Goal: Entertainment & Leisure: Consume media (video, audio)

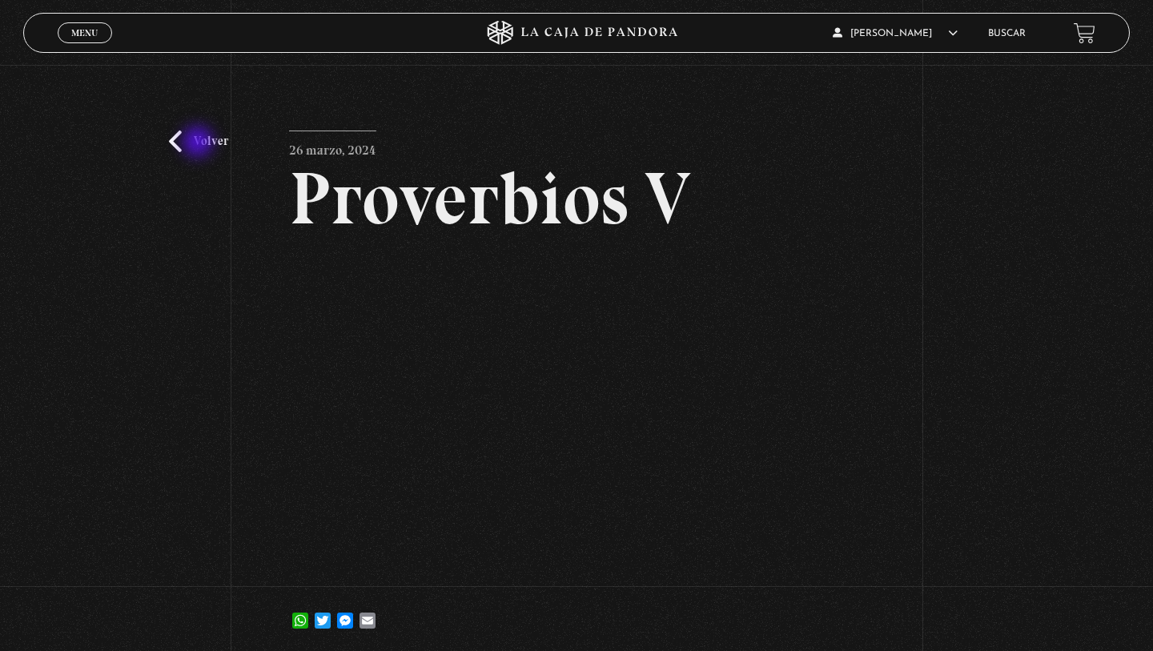
click at [199, 143] on link "Volver" at bounding box center [198, 142] width 59 height 22
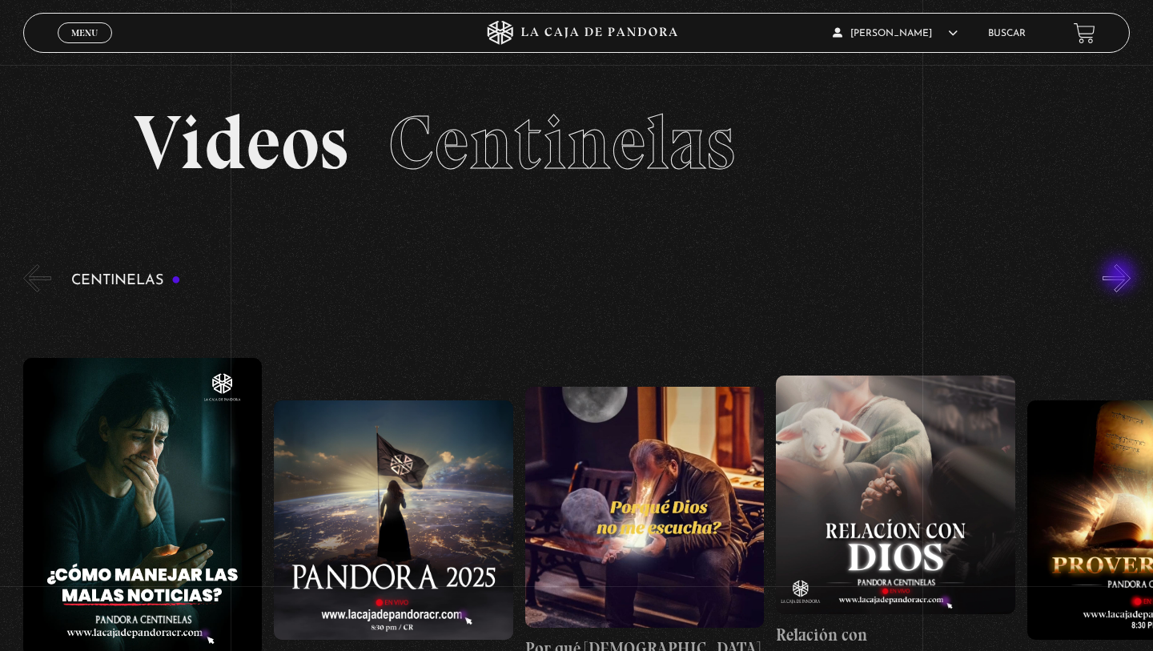
click at [1121, 276] on button "»" at bounding box center [1117, 278] width 28 height 28
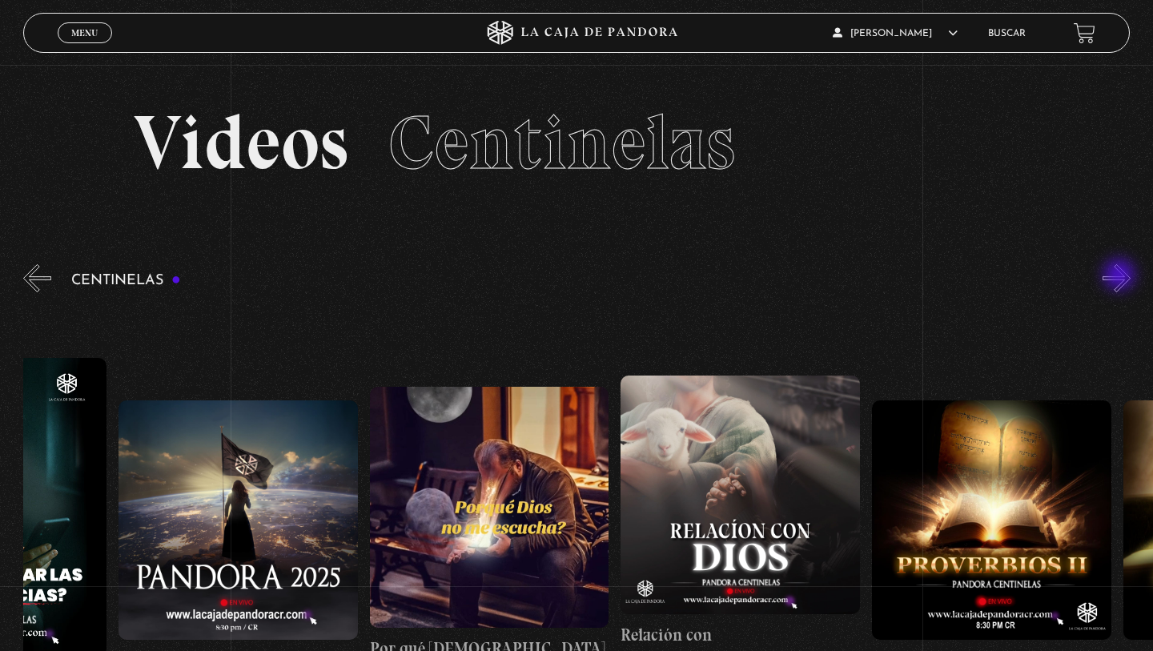
click at [1121, 276] on button "»" at bounding box center [1117, 278] width 28 height 28
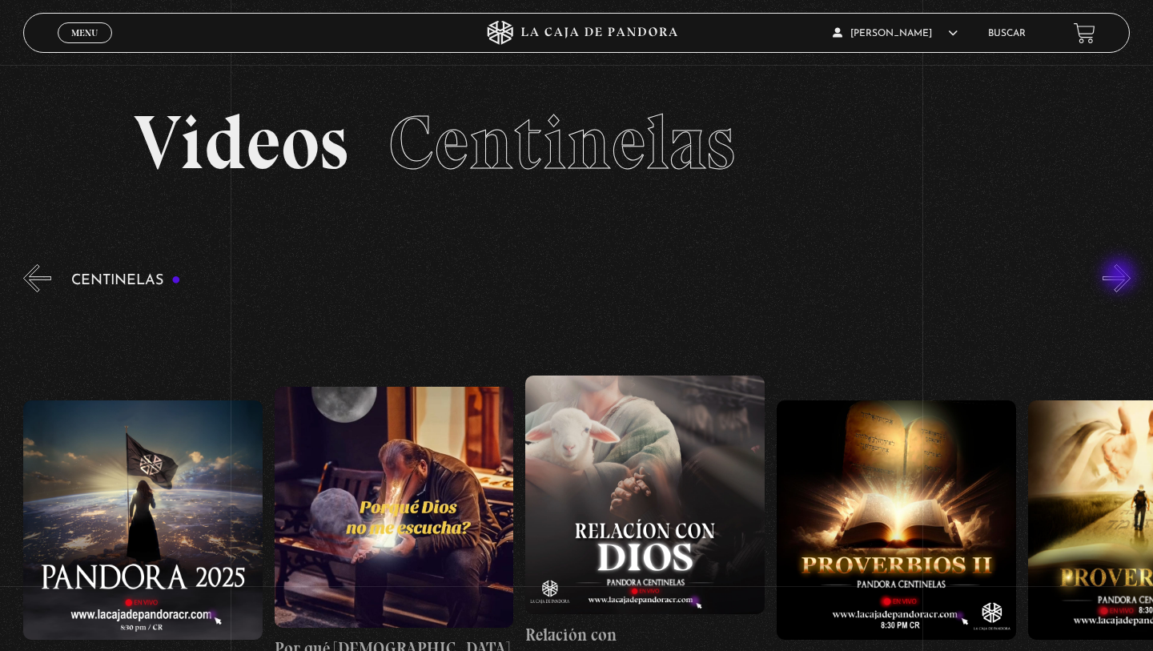
click at [1121, 276] on button "»" at bounding box center [1117, 278] width 28 height 28
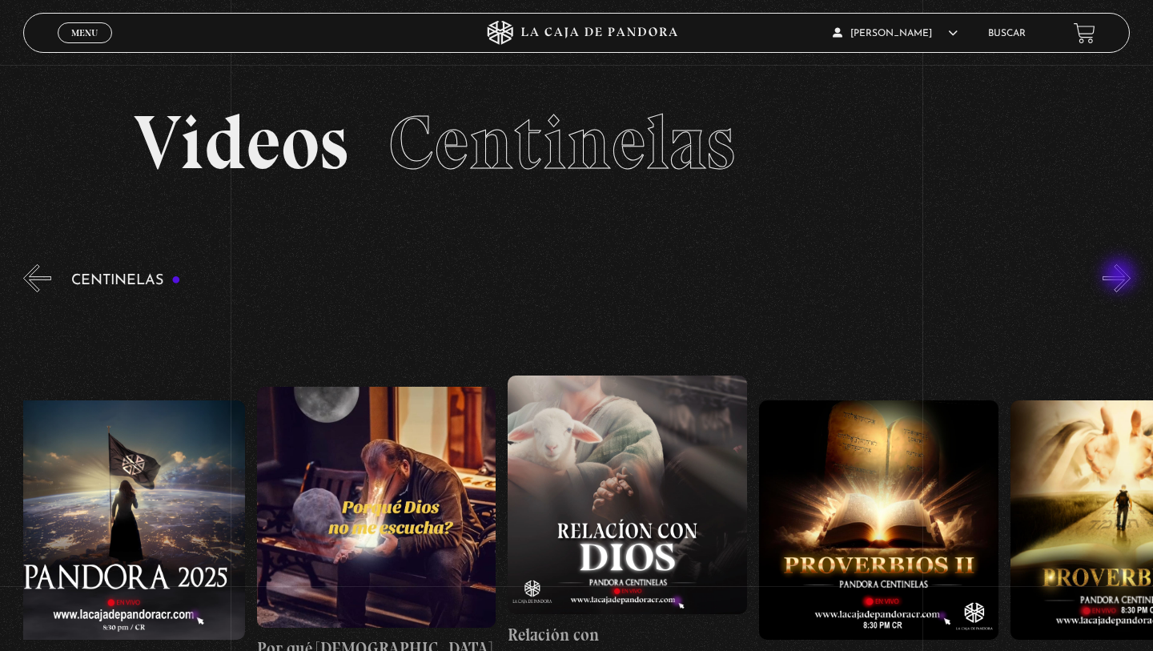
click at [1121, 276] on button "»" at bounding box center [1117, 278] width 28 height 28
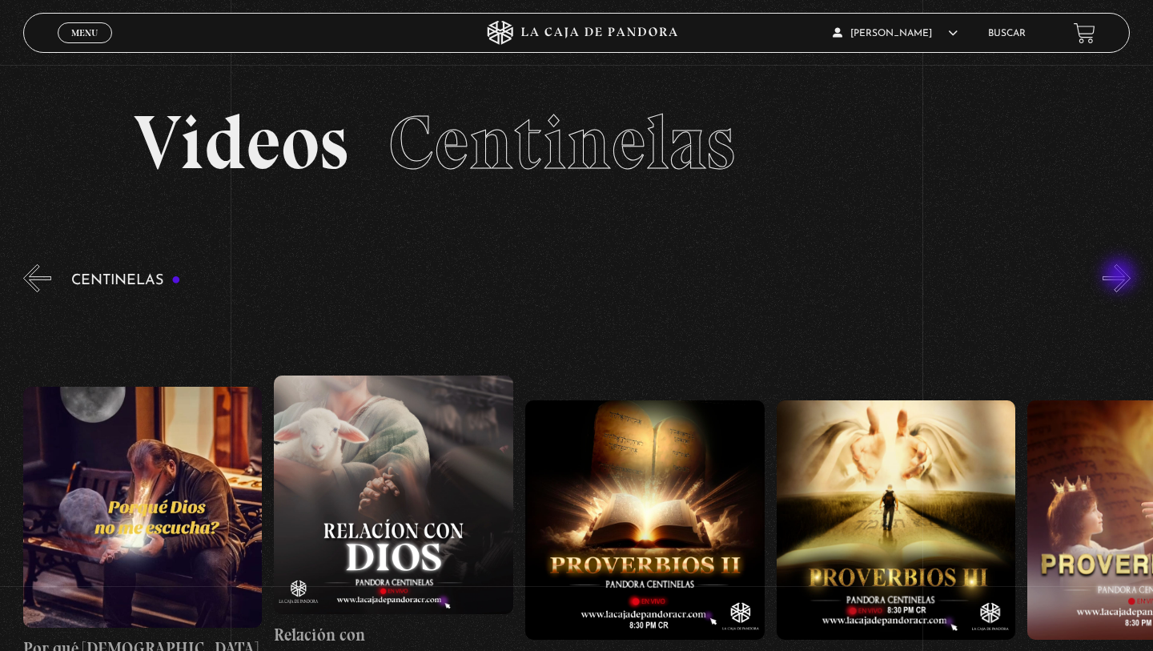
click at [1121, 276] on button "»" at bounding box center [1117, 278] width 28 height 28
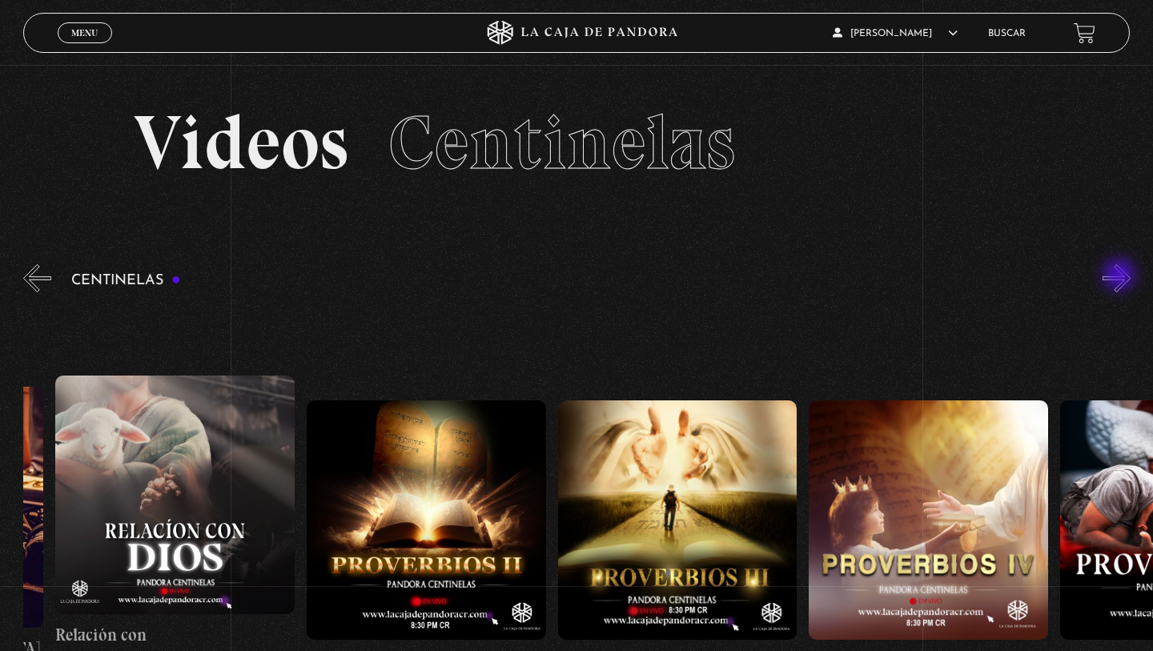
click at [1121, 276] on button "»" at bounding box center [1117, 278] width 28 height 28
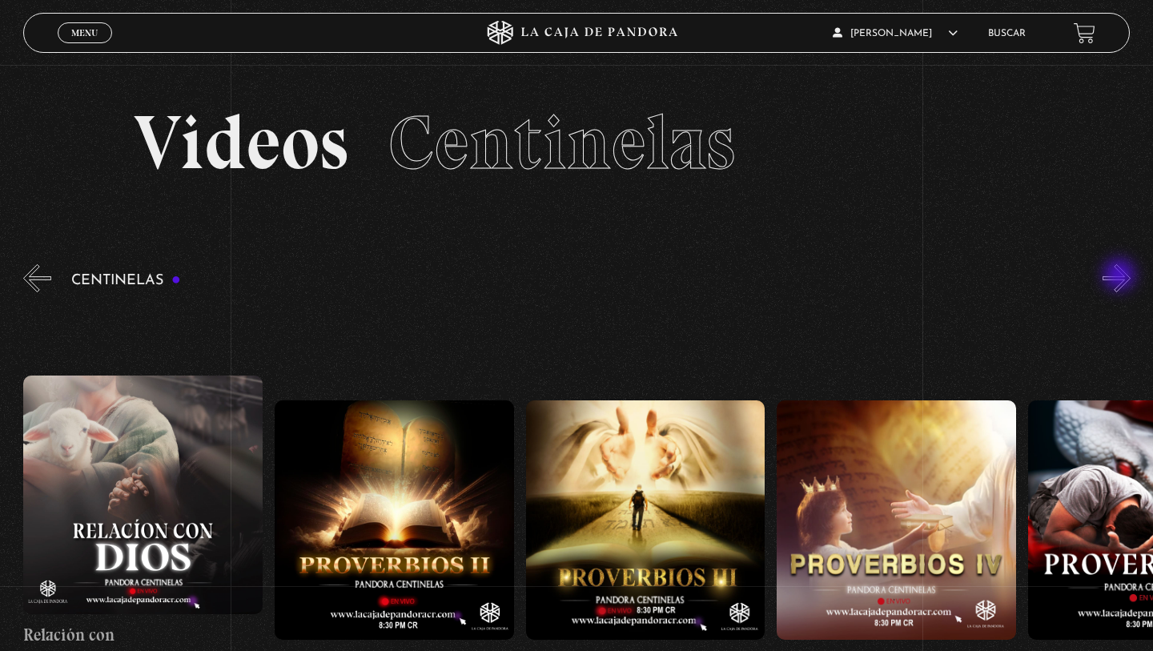
click at [1121, 276] on button "»" at bounding box center [1117, 278] width 28 height 28
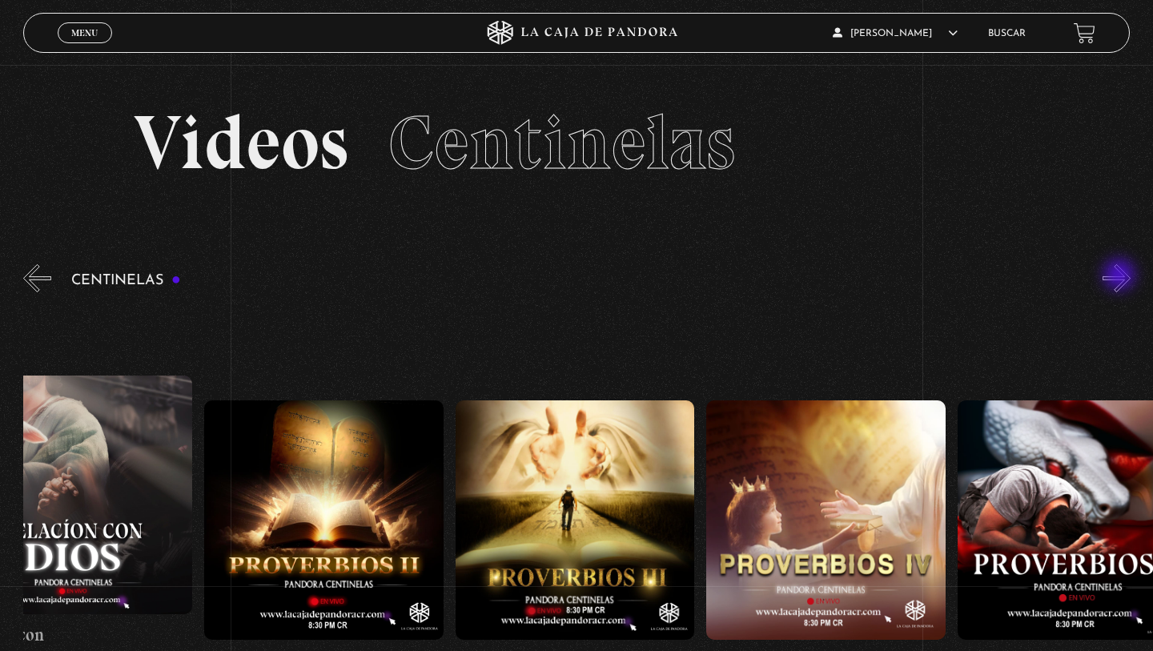
click at [1121, 276] on button "»" at bounding box center [1117, 278] width 28 height 28
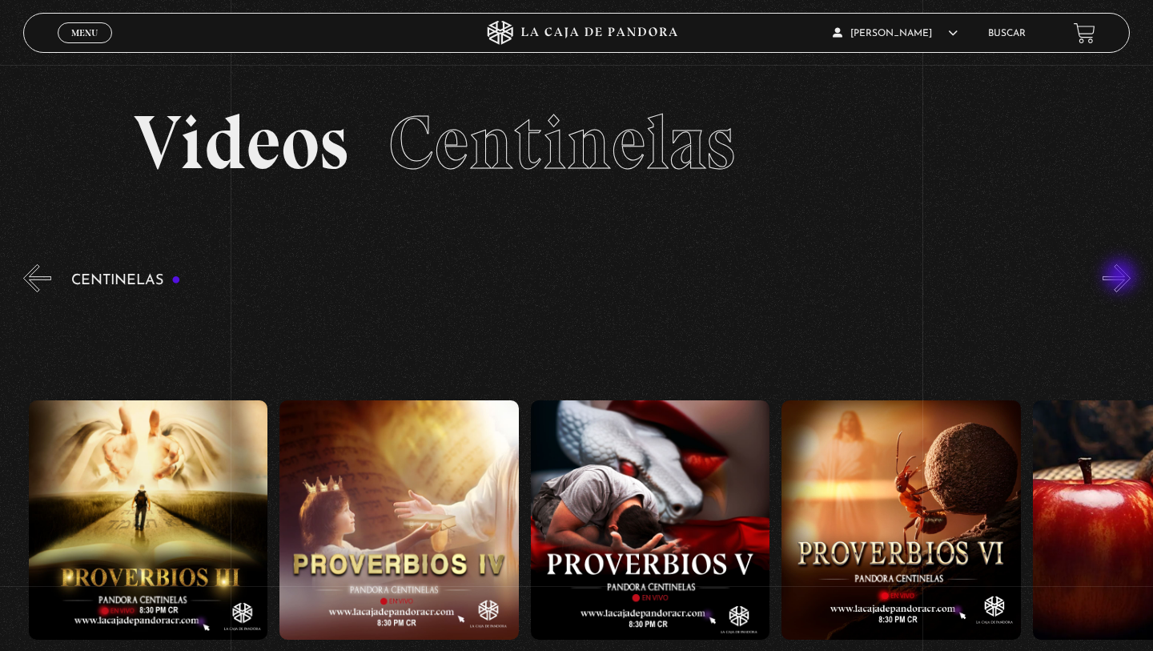
click at [1122, 277] on button "»" at bounding box center [1117, 278] width 28 height 28
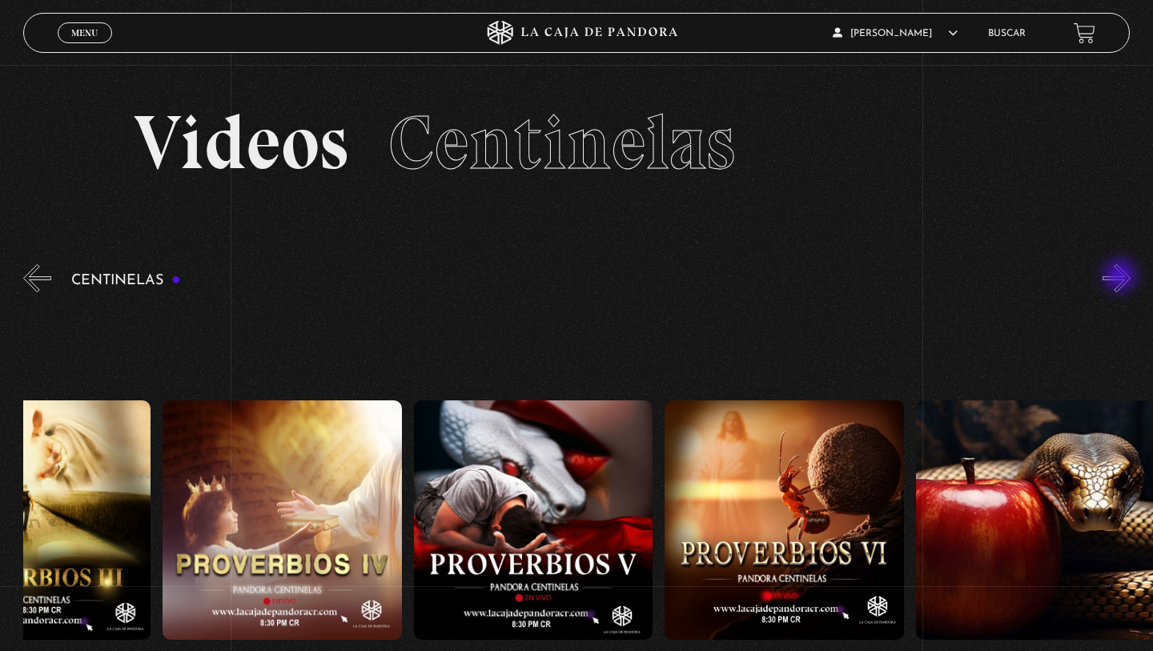
click at [1122, 277] on button "»" at bounding box center [1117, 278] width 28 height 28
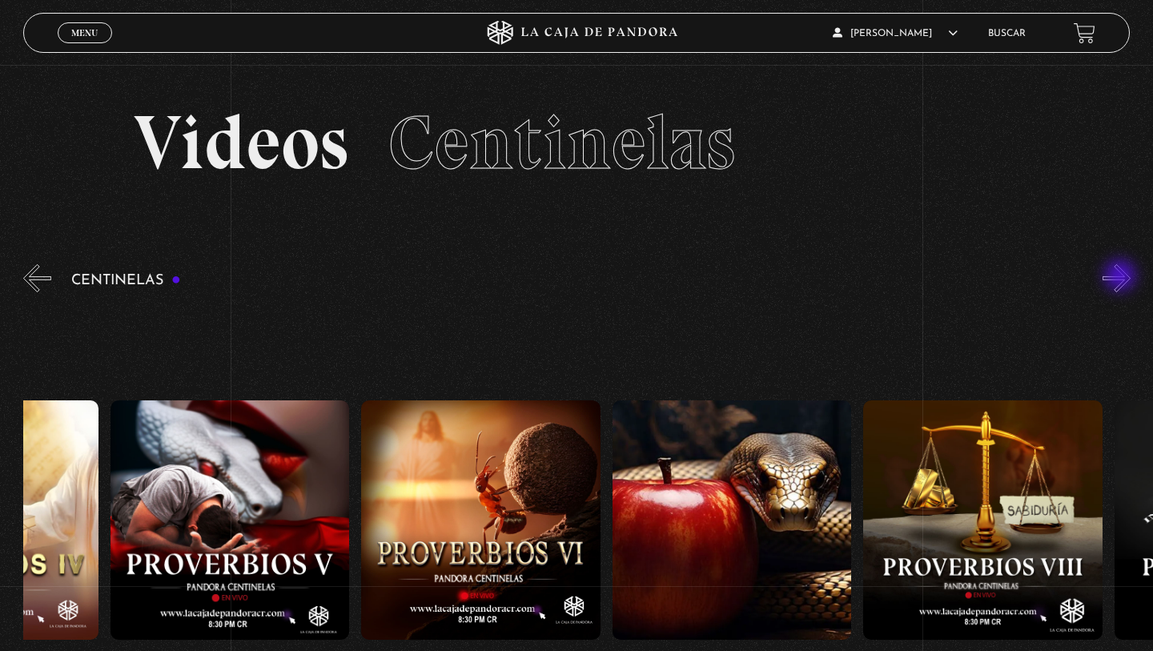
click at [1122, 277] on button "»" at bounding box center [1117, 278] width 28 height 28
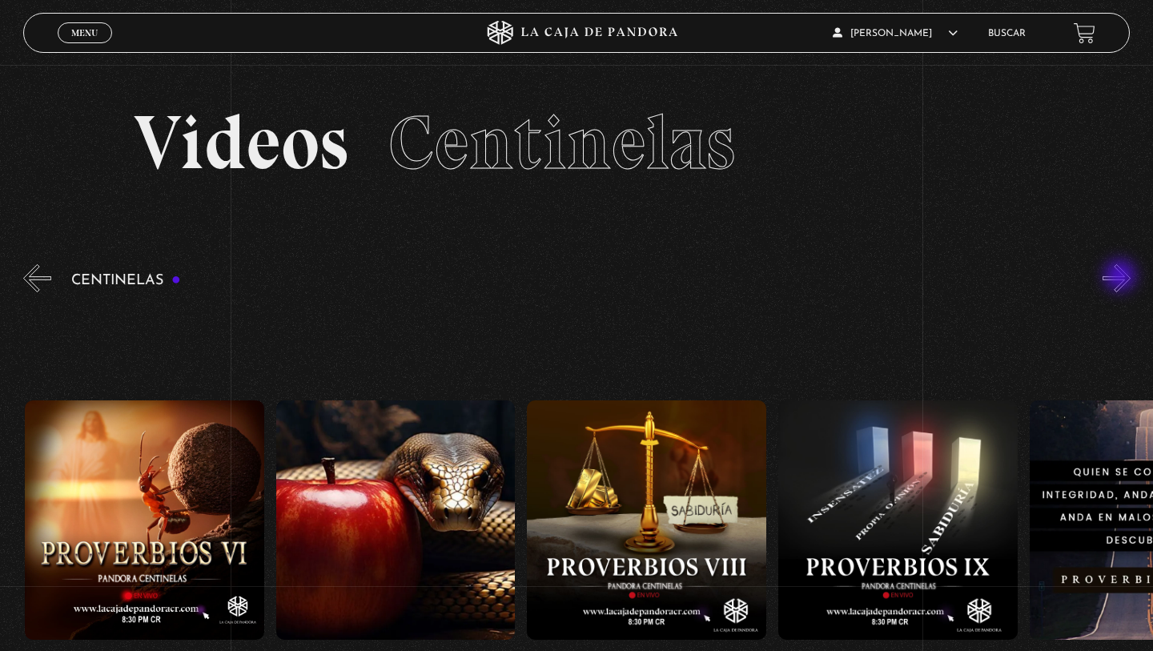
click at [1122, 277] on button "»" at bounding box center [1117, 278] width 28 height 28
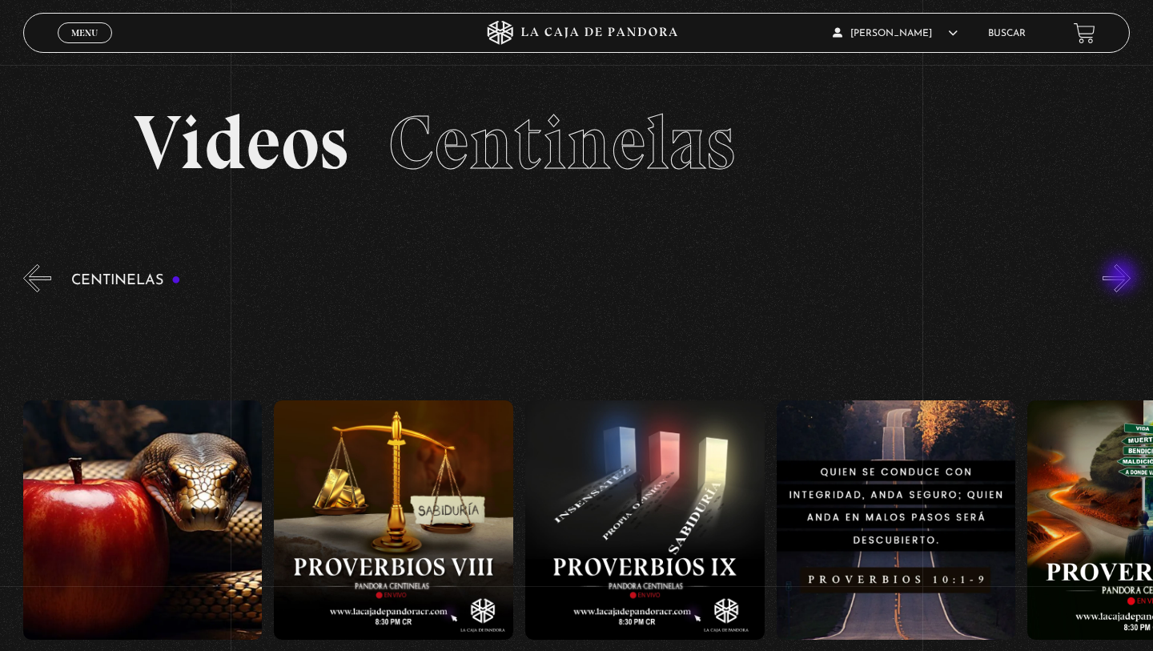
click at [1123, 277] on button "»" at bounding box center [1117, 278] width 28 height 28
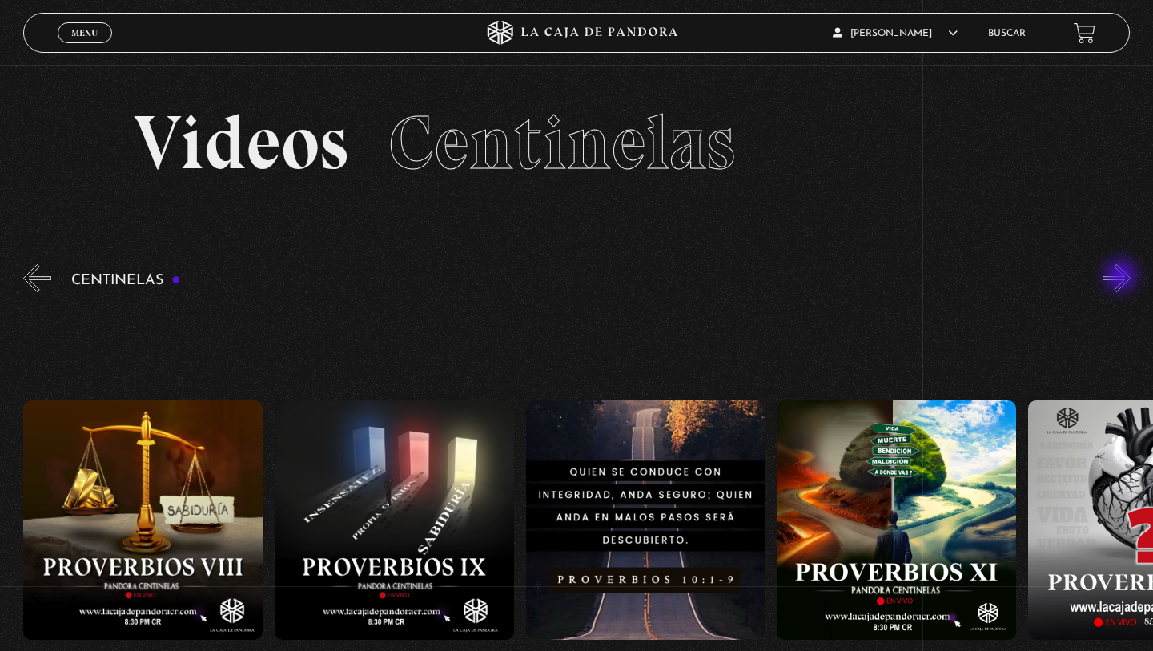
scroll to position [0, 2511]
click at [891, 498] on figure at bounding box center [896, 519] width 239 height 239
